Goal: Check status: Check status

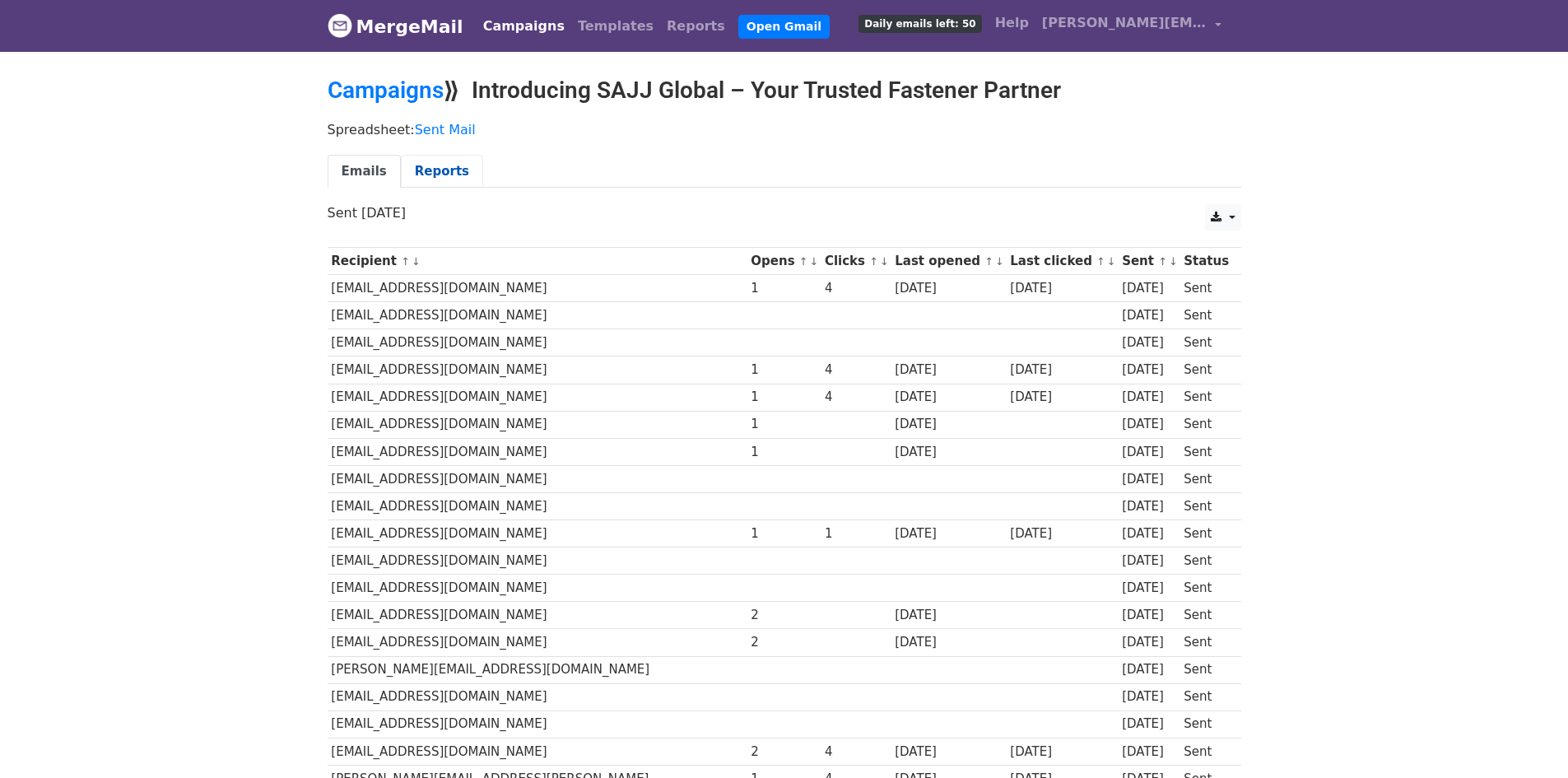
click at [465, 166] on link "Reports" at bounding box center [442, 172] width 82 height 34
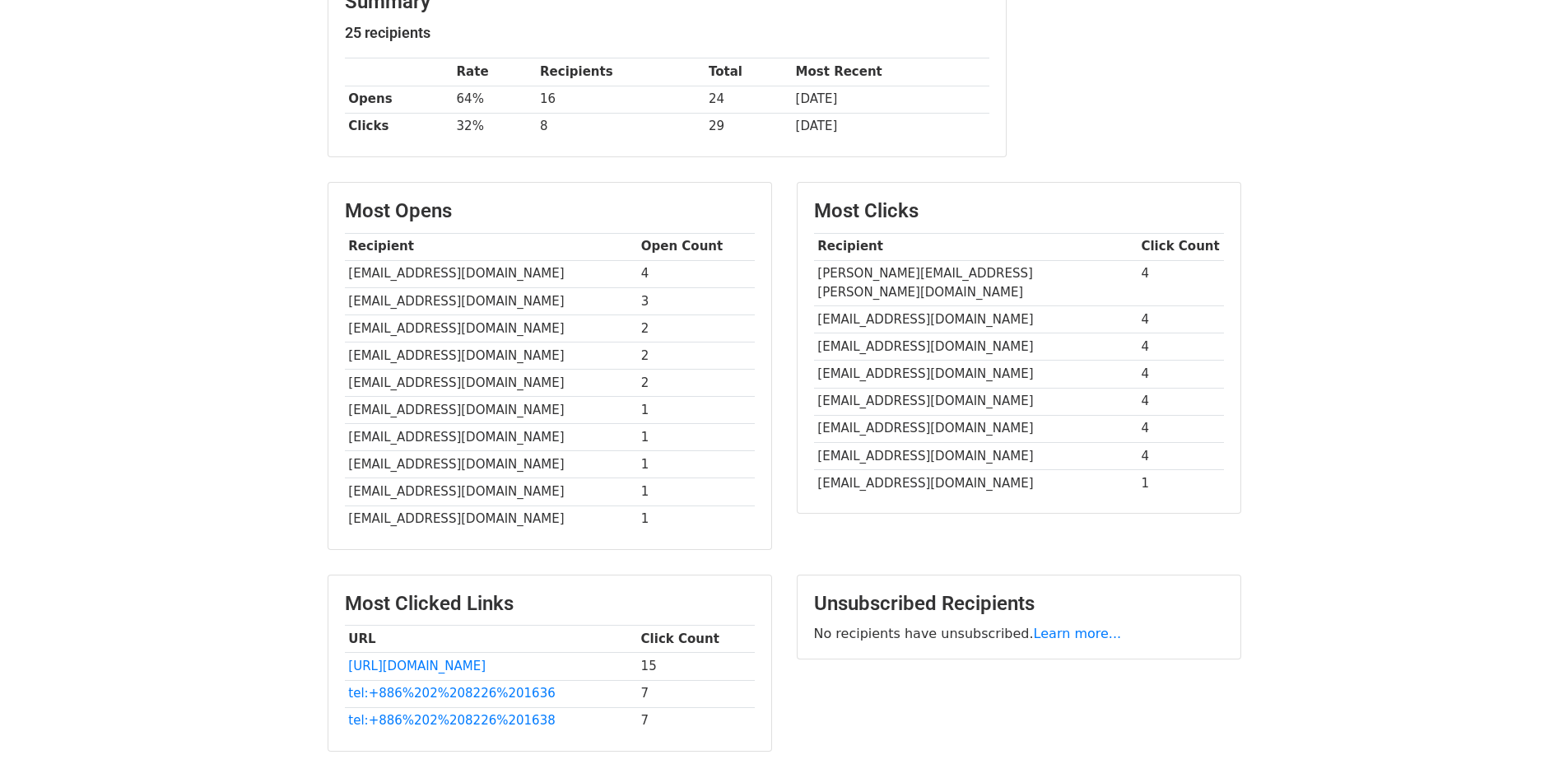
scroll to position [247, 0]
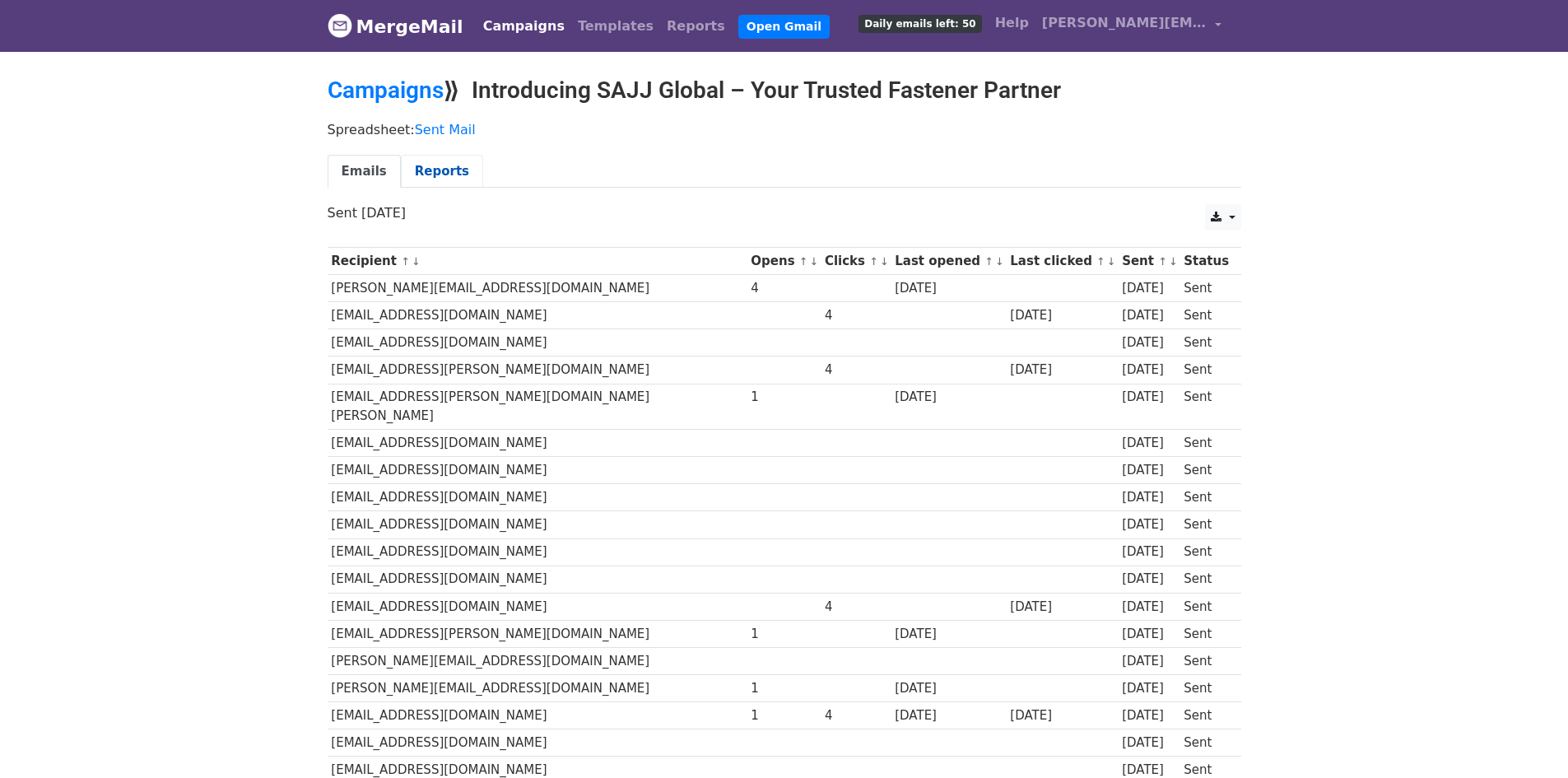
click at [451, 166] on link "Reports" at bounding box center [442, 172] width 82 height 34
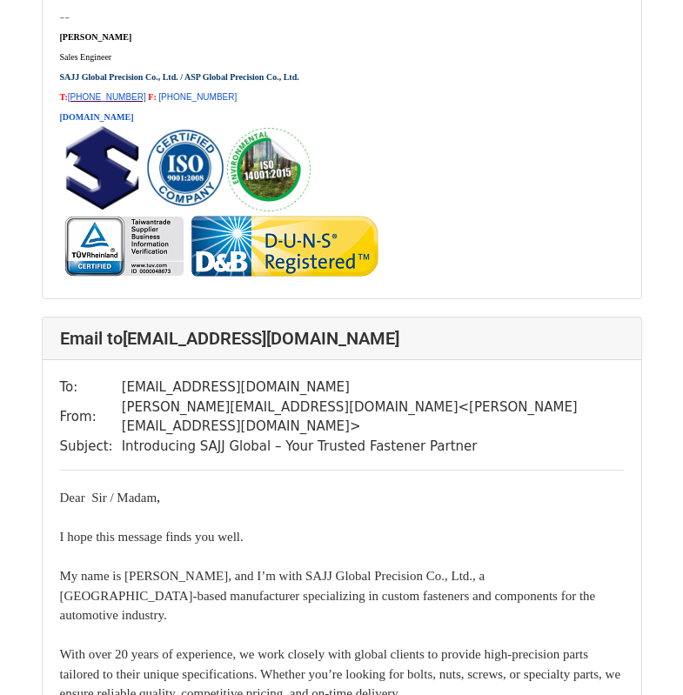
scroll to position [5829, 0]
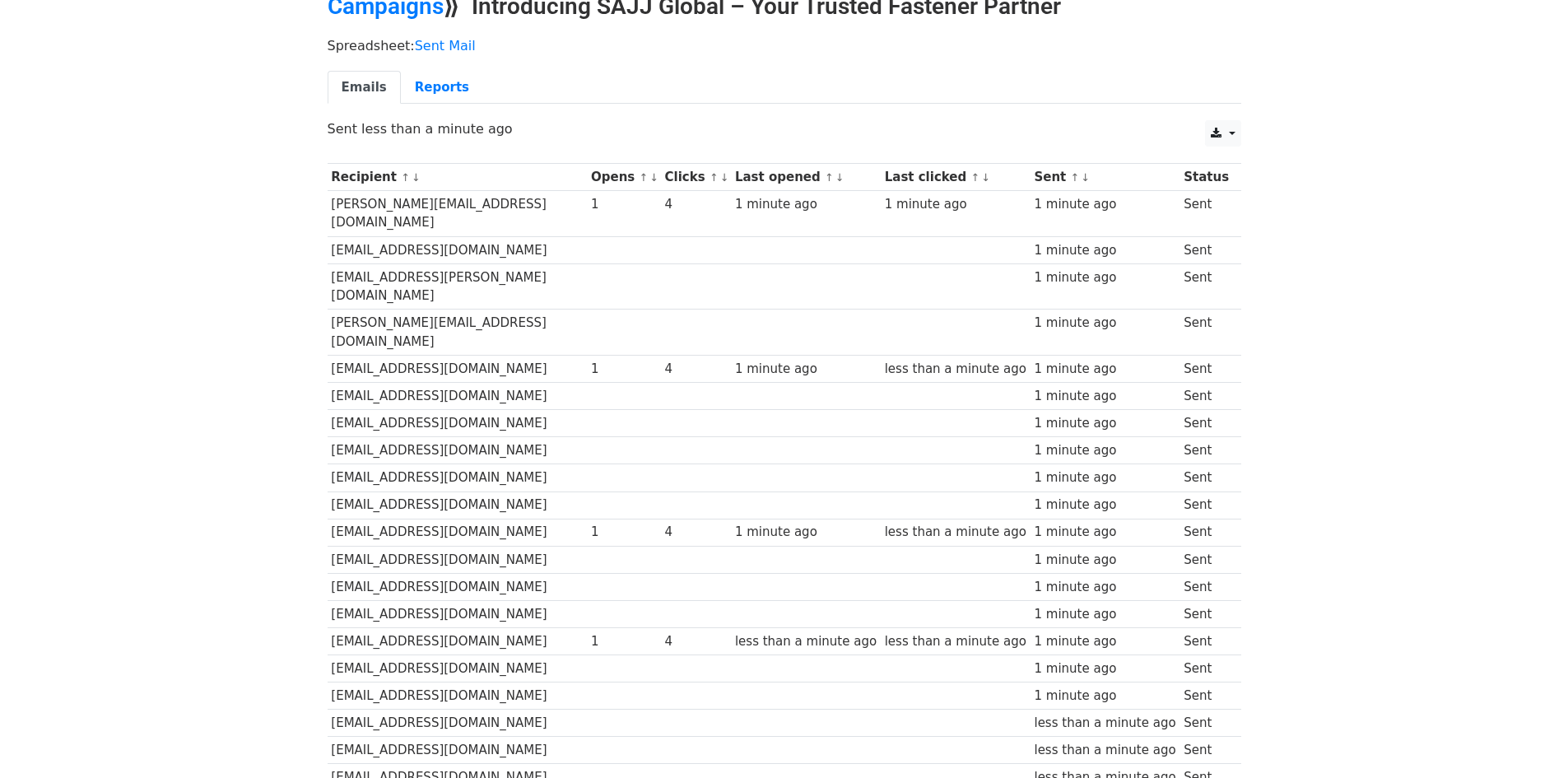
scroll to position [82, 0]
click at [438, 95] on link "Reports" at bounding box center [442, 90] width 82 height 34
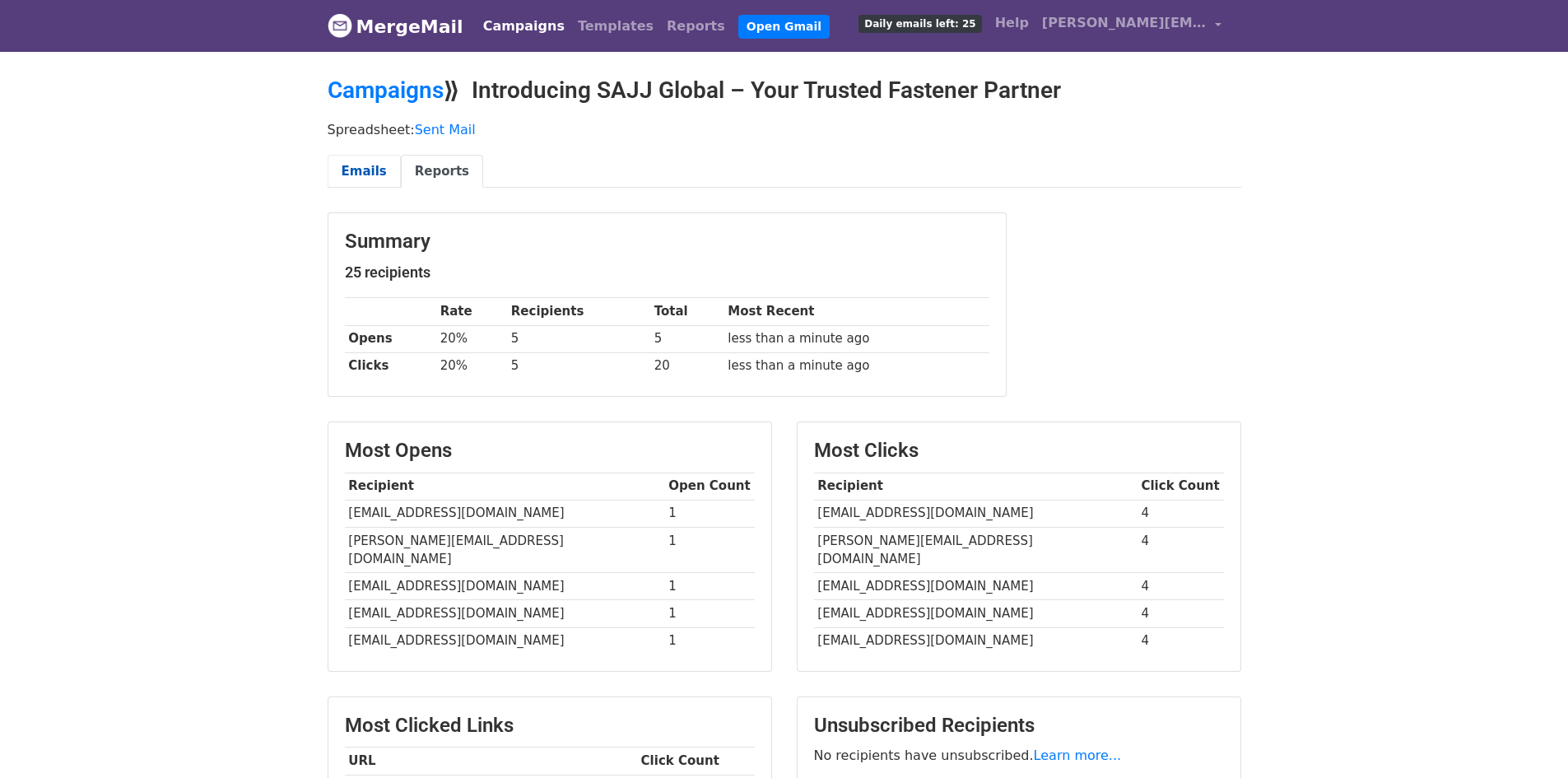
click at [359, 174] on link "Emails" at bounding box center [363, 172] width 73 height 34
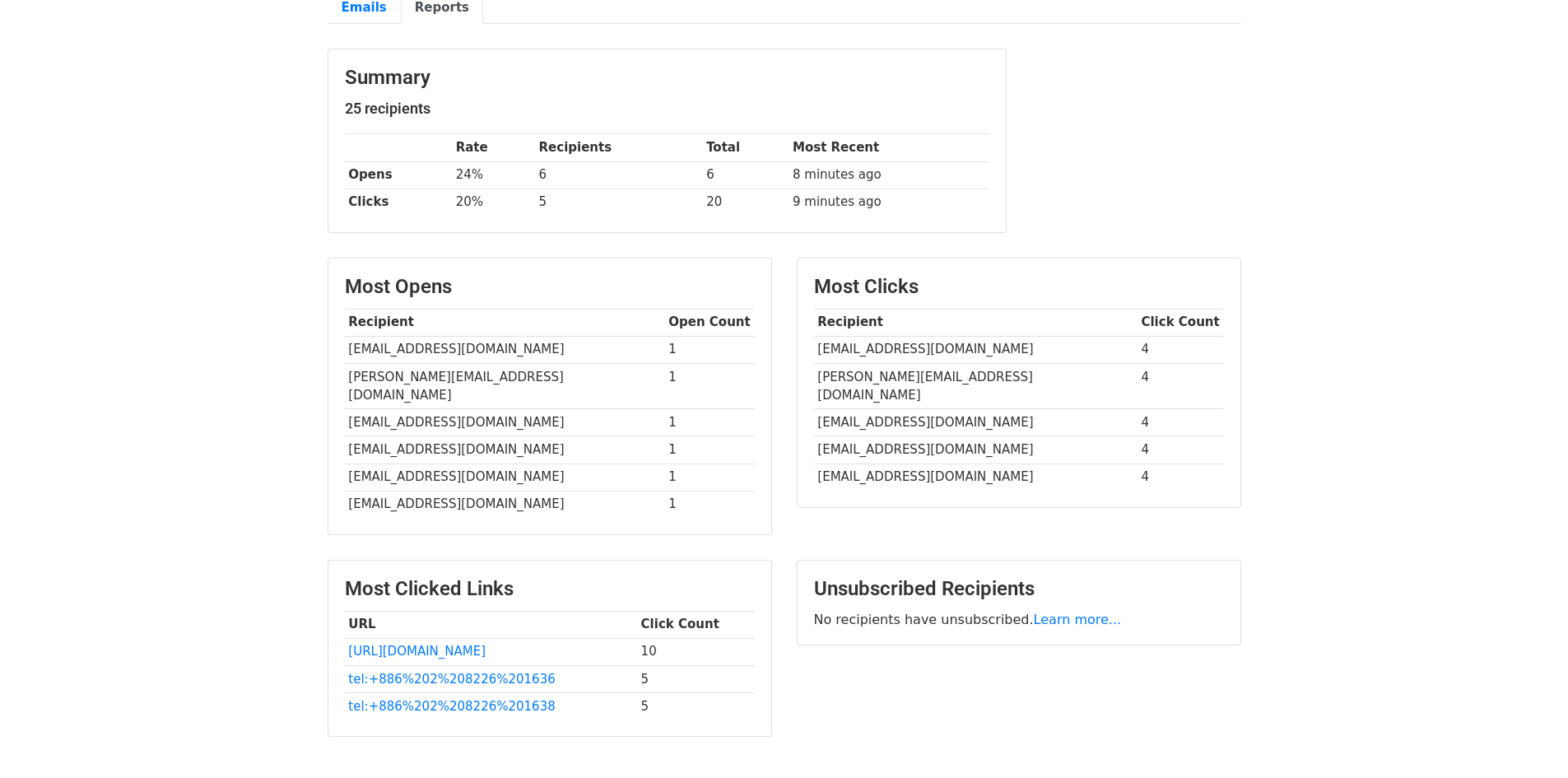
scroll to position [165, 0]
click at [364, 14] on link "Emails" at bounding box center [363, 8] width 73 height 34
